Goal: Task Accomplishment & Management: Use online tool/utility

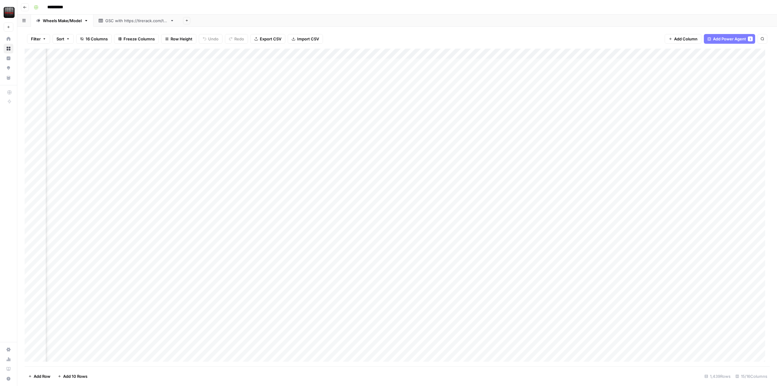
scroll to position [0, 285]
click at [702, 88] on div "Add Column" at bounding box center [397, 207] width 745 height 317
click at [701, 86] on div "Add Column" at bounding box center [397, 207] width 745 height 317
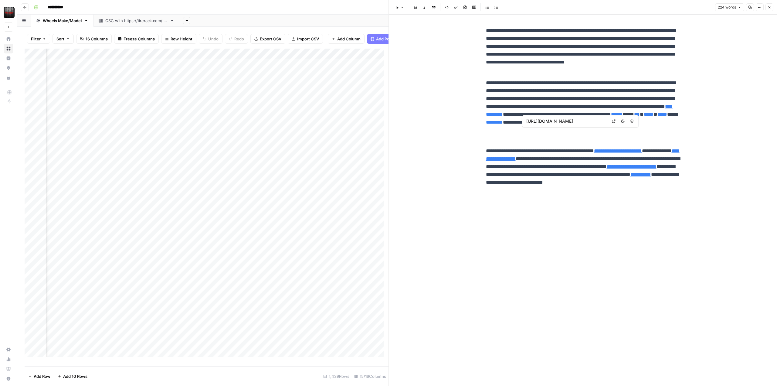
type input "[URL][DOMAIN_NAME]"
click at [622, 117] on link "******" at bounding box center [617, 114] width 12 height 5
type input "[URL][DOMAIN_NAME]"
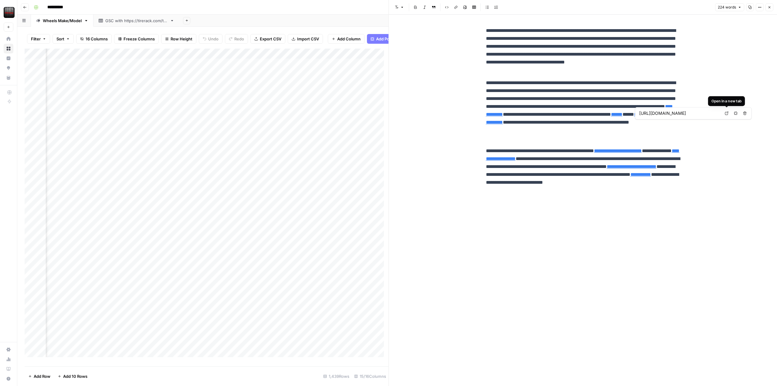
click at [728, 113] on link "Open in a new tab" at bounding box center [726, 113] width 8 height 8
type input "[URL][DOMAIN_NAME]"
click at [353, 11] on div "**********" at bounding box center [400, 7] width 739 height 10
click at [771, 6] on icon "button" at bounding box center [769, 7] width 4 height 4
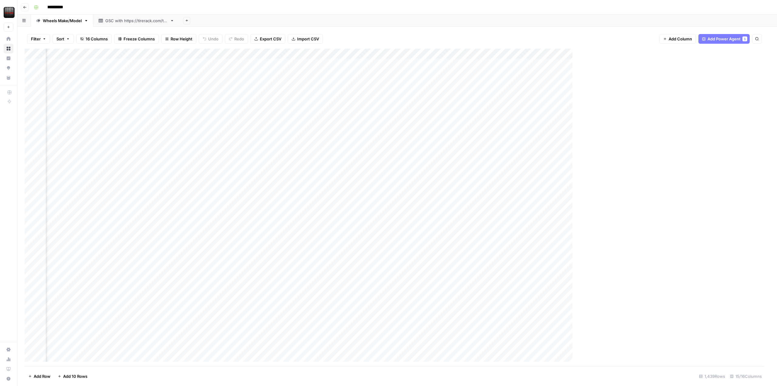
scroll to position [0, 278]
click at [558, 60] on div "Add Column" at bounding box center [397, 207] width 745 height 317
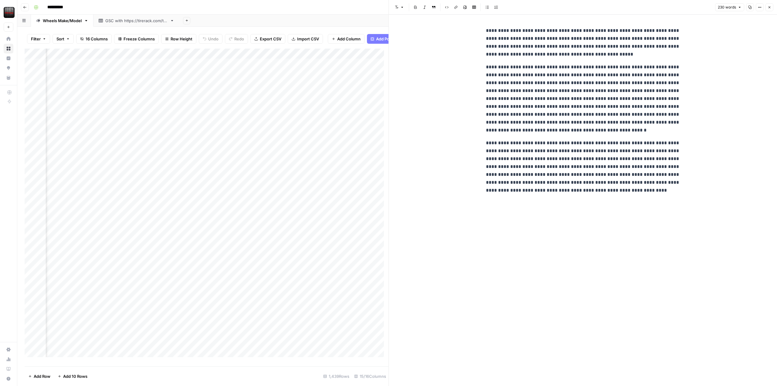
click at [768, 10] on button "Close" at bounding box center [769, 7] width 8 height 8
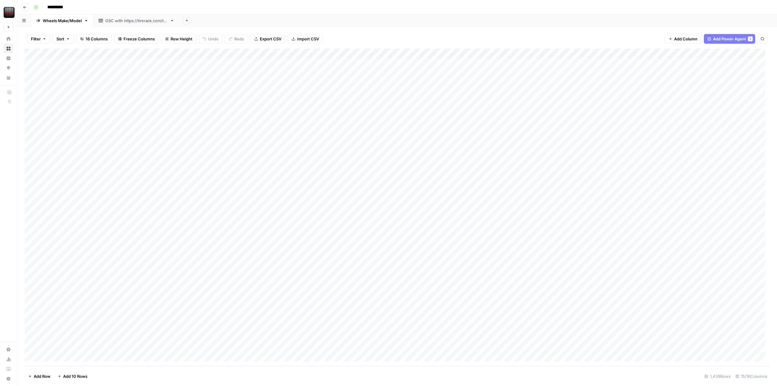
click at [390, 64] on div "Add Column" at bounding box center [397, 207] width 745 height 317
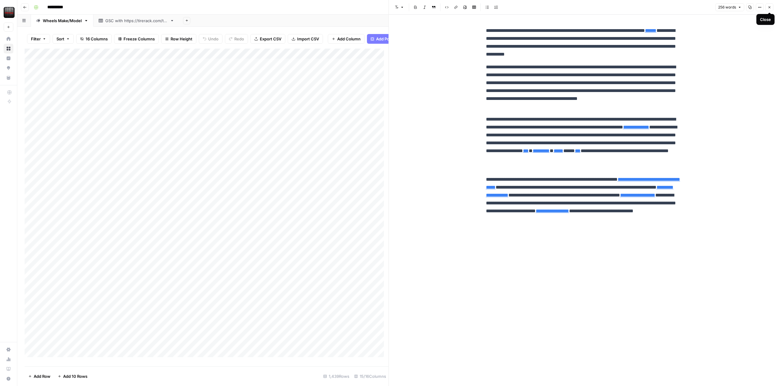
click at [768, 9] on button "Close" at bounding box center [769, 7] width 8 height 8
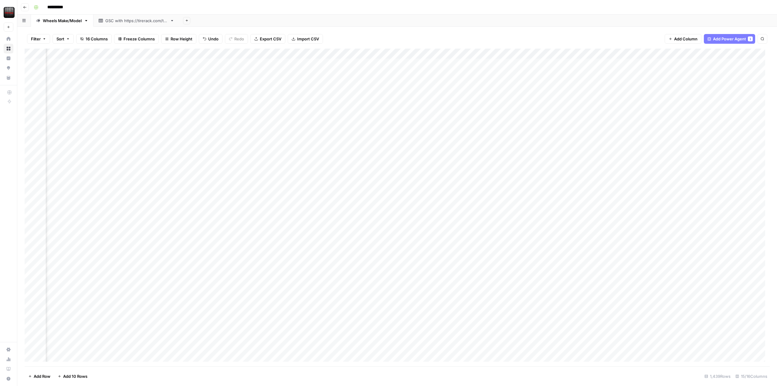
scroll to position [0, 285]
click at [664, 52] on div "Add Column" at bounding box center [397, 207] width 745 height 317
click at [314, 54] on div "Add Column" at bounding box center [397, 207] width 745 height 317
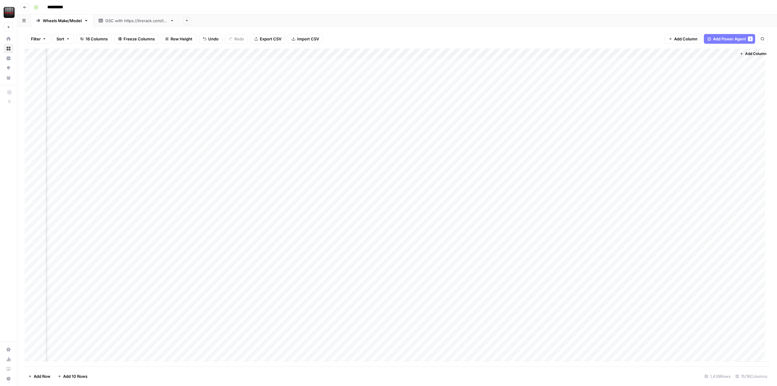
click at [550, 29] on div "Filter Sort 16 Columns Freeze Columns Row Height Undo Redo Export CSV Import CS…" at bounding box center [397, 38] width 745 height 19
click at [424, 158] on div "Add Column" at bounding box center [397, 207] width 745 height 317
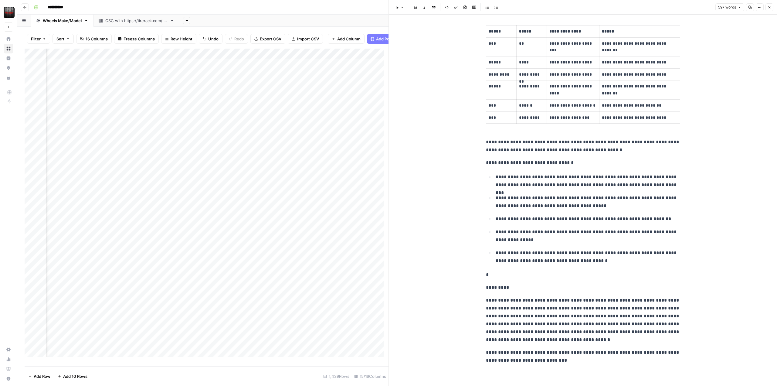
scroll to position [626, 0]
click at [772, 8] on button "Close" at bounding box center [769, 7] width 8 height 8
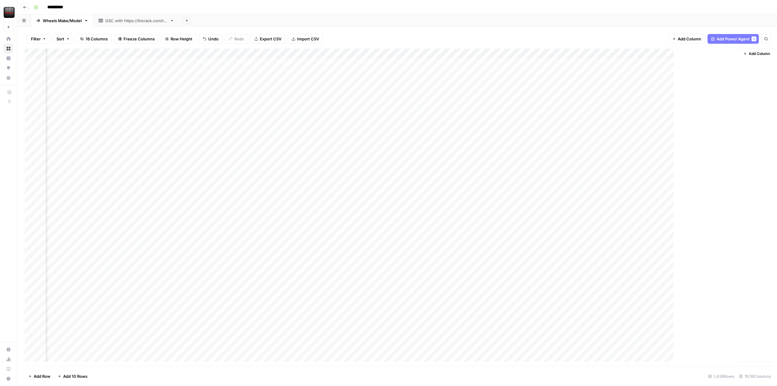
scroll to position [0, 278]
click at [396, 156] on div "Add Column" at bounding box center [397, 207] width 745 height 317
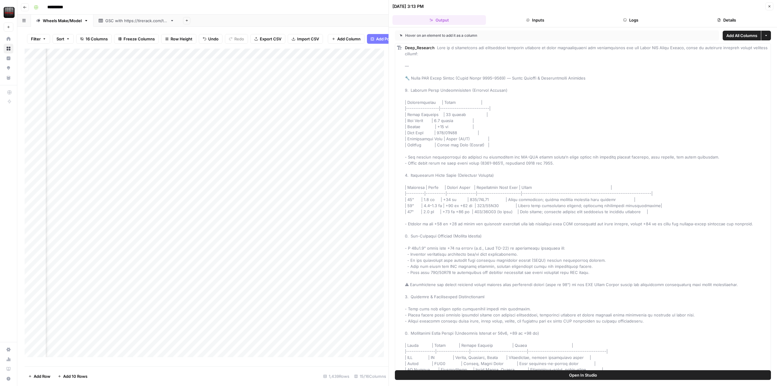
click at [768, 10] on button "Close" at bounding box center [769, 6] width 8 height 8
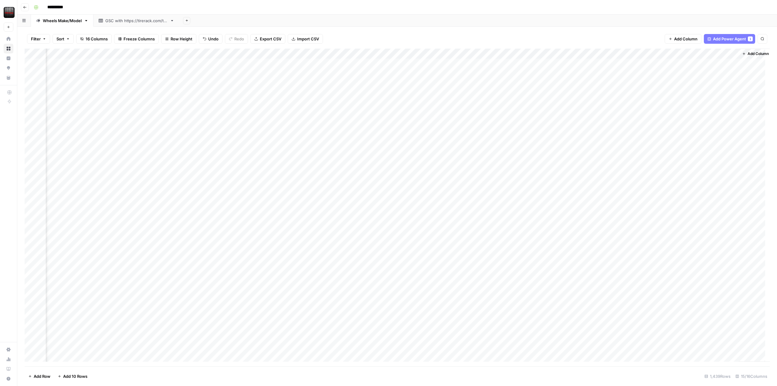
click at [506, 155] on div "Add Column" at bounding box center [397, 207] width 745 height 317
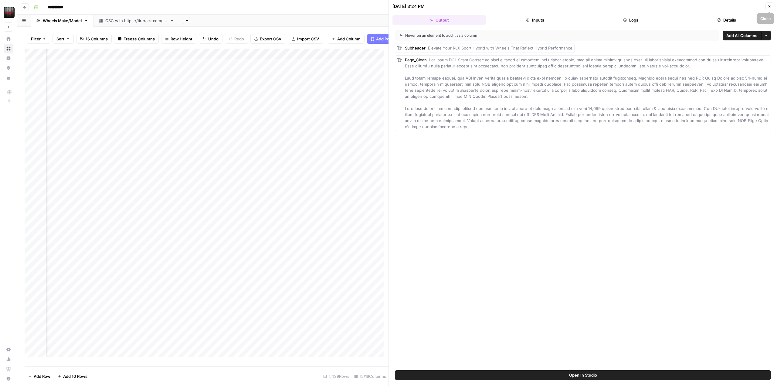
click at [770, 7] on icon "button" at bounding box center [769, 7] width 4 height 4
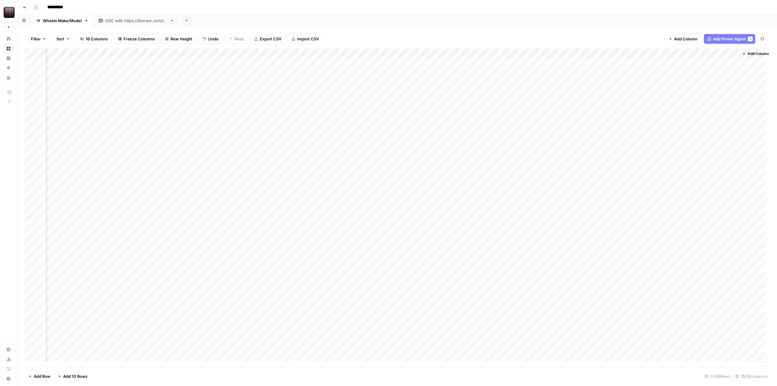
scroll to position [0, 285]
click at [664, 157] on div "Add Column" at bounding box center [397, 207] width 745 height 317
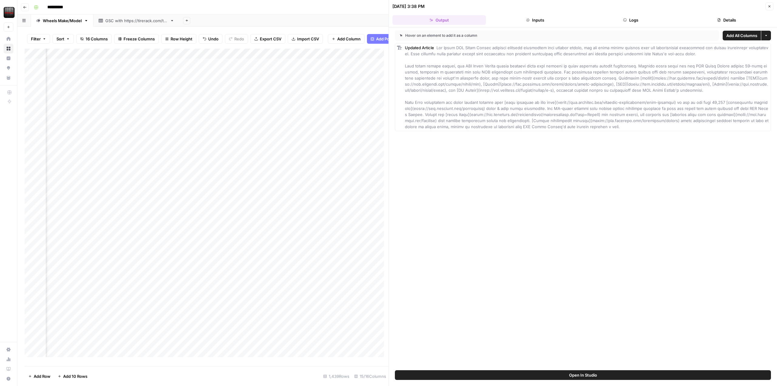
click at [765, 4] on div "[DATE] 3:38 PM Close" at bounding box center [582, 6] width 381 height 8
click at [771, 8] on button "Close" at bounding box center [769, 6] width 8 height 8
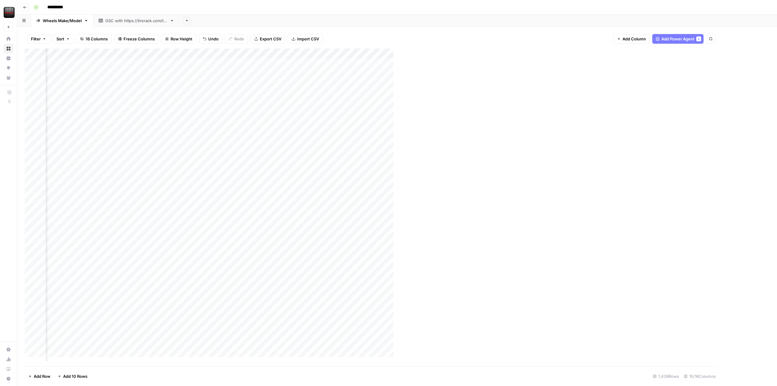
scroll to position [0, 278]
